Goal: Information Seeking & Learning: Learn about a topic

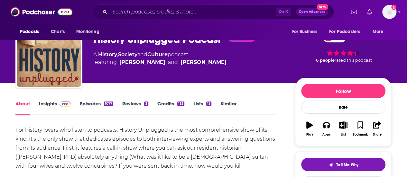
scroll to position [32, 0]
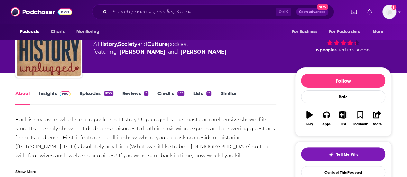
click at [46, 96] on link "Insights" at bounding box center [55, 97] width 32 height 15
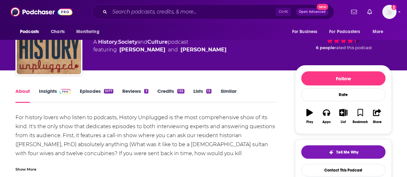
scroll to position [96, 0]
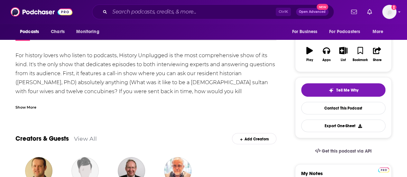
click at [27, 109] on div "Show More" at bounding box center [25, 107] width 21 height 6
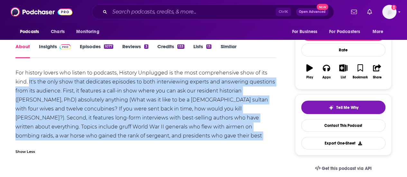
scroll to position [64, 0]
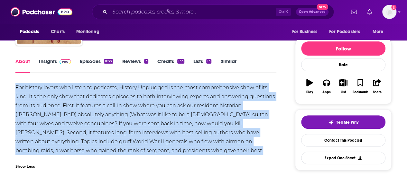
drag, startPoint x: 139, startPoint y: 113, endPoint x: 218, endPoint y: 3, distance: 135.9
copy div "For history lovers who listen to podcasts, History Unplugged is the most compre…"
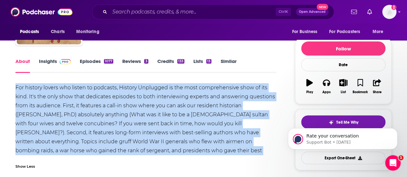
scroll to position [0, 0]
